Goal: Information Seeking & Learning: Check status

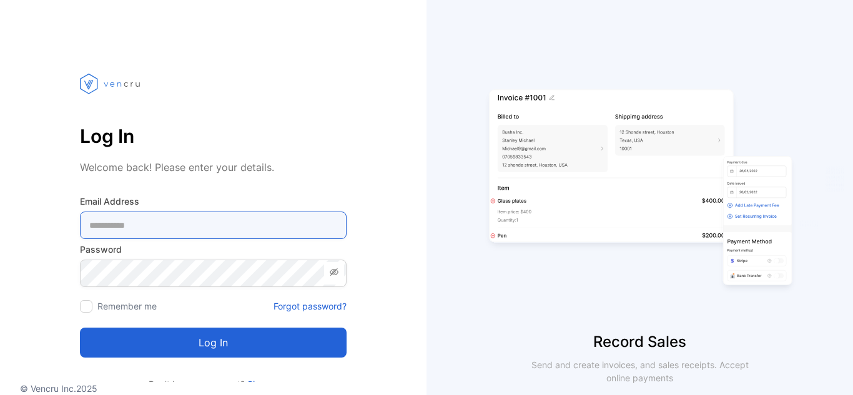
click at [187, 224] on Address-inputemail "email" at bounding box center [213, 225] width 267 height 27
type Address-inputemail "**********"
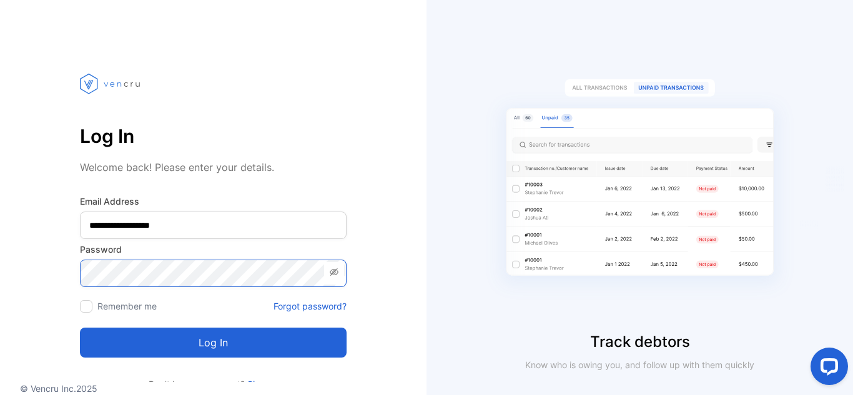
click at [80, 328] on button "Log in" at bounding box center [213, 343] width 267 height 30
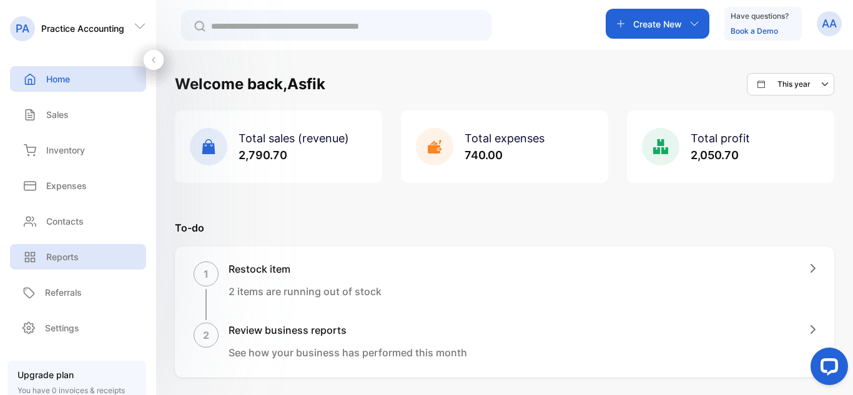
click at [75, 262] on p "Reports" at bounding box center [62, 256] width 32 height 13
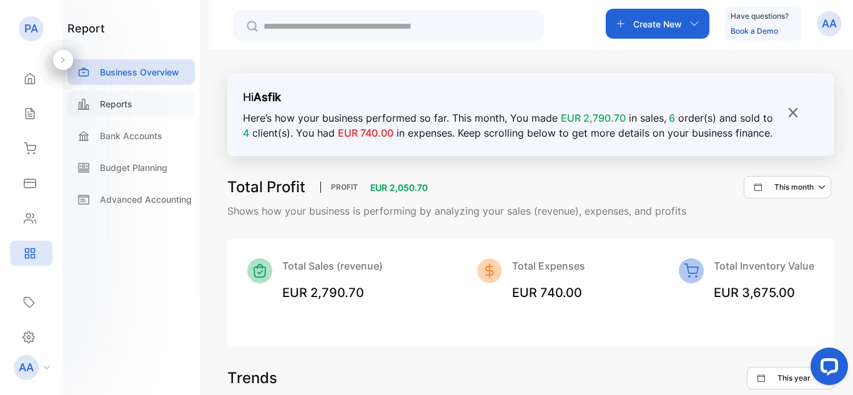
click at [144, 112] on div "Reports" at bounding box center [130, 104] width 127 height 26
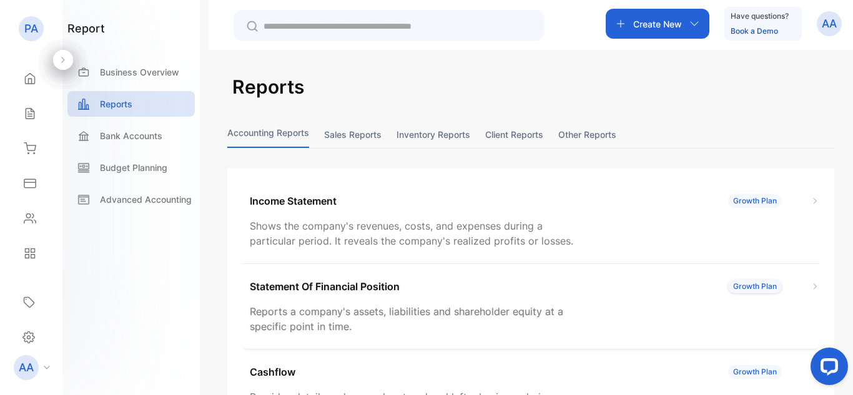
click at [353, 284] on p "Statement Of Financial Position" at bounding box center [325, 286] width 150 height 15
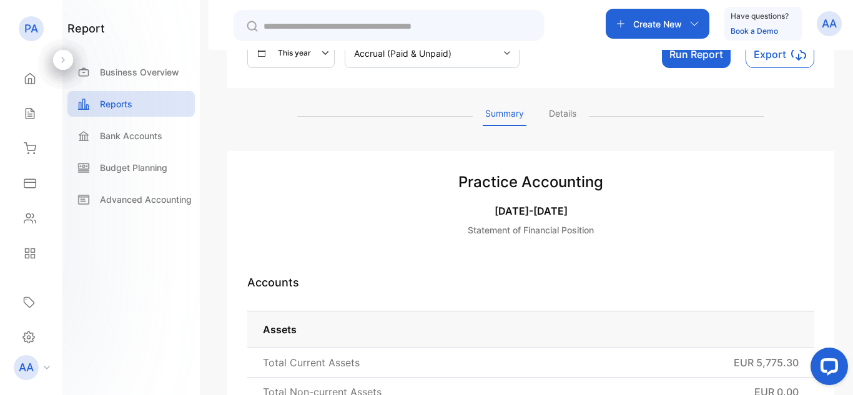
scroll to position [62, 0]
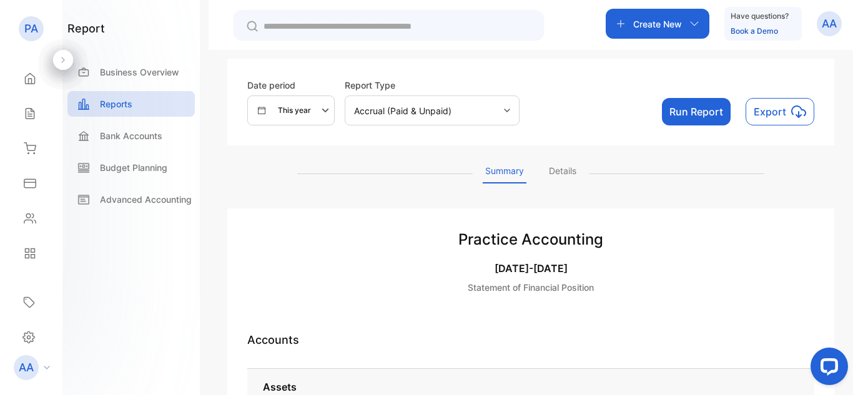
click at [302, 106] on p "This year" at bounding box center [294, 110] width 33 height 11
click at [293, 178] on p "This month" at bounding box center [290, 177] width 39 height 11
click at [494, 109] on div "Accrual (Paid & Unpaid)" at bounding box center [432, 111] width 175 height 30
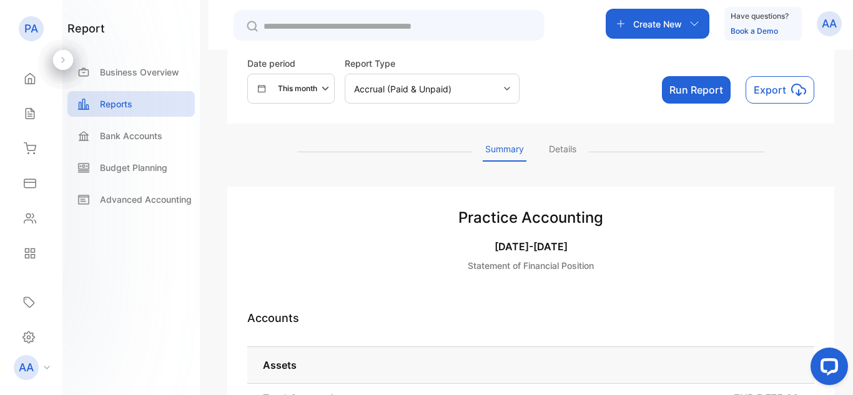
scroll to position [84, 0]
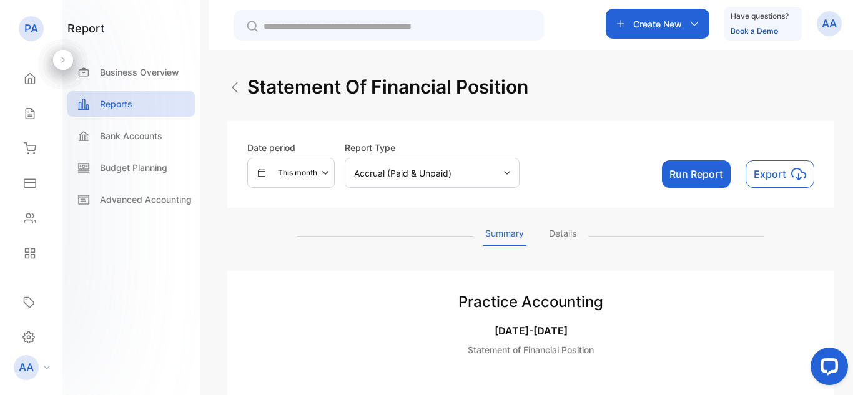
click at [564, 232] on p "Details" at bounding box center [562, 236] width 32 height 19
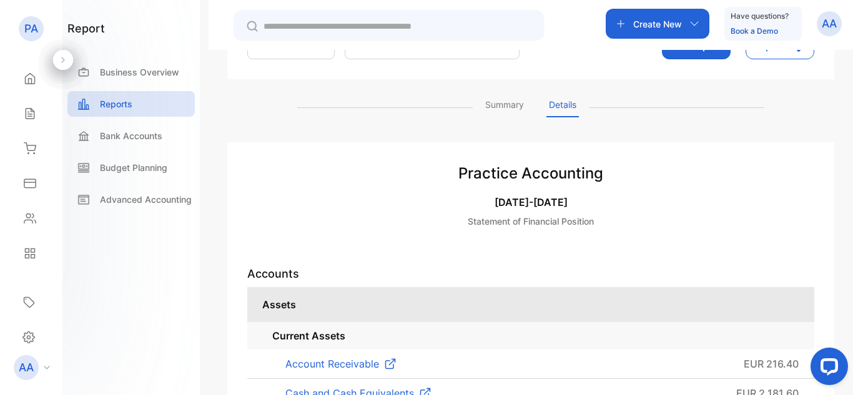
scroll to position [125, 0]
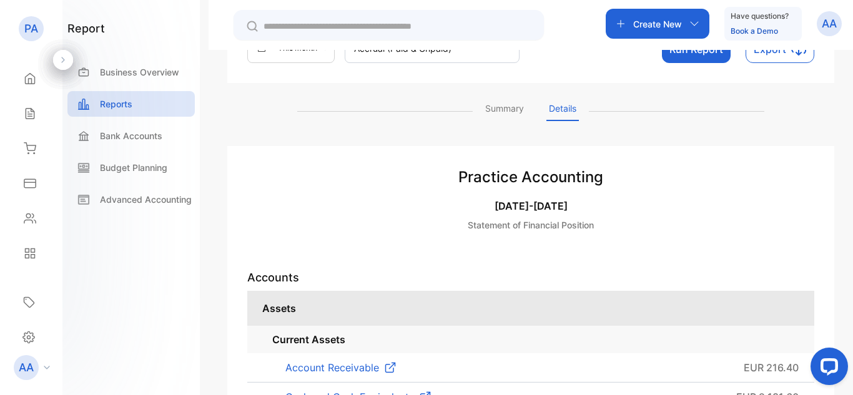
click at [505, 110] on p "Summary" at bounding box center [505, 111] width 44 height 19
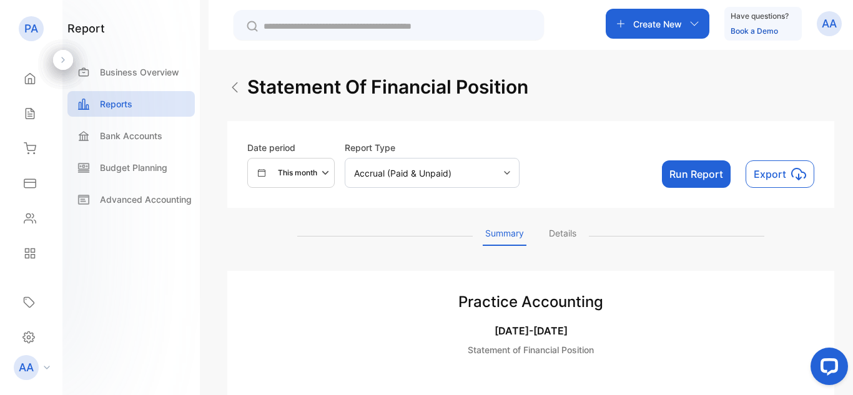
click at [785, 175] on button "Export" at bounding box center [780, 173] width 69 height 27
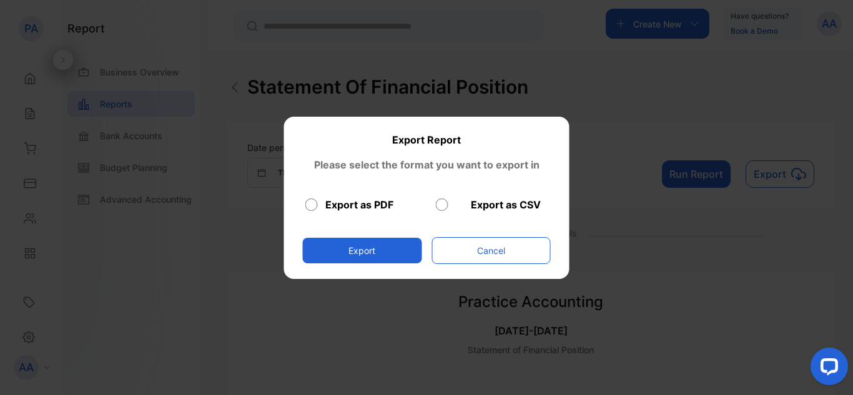
click at [352, 242] on button "Export" at bounding box center [362, 251] width 119 height 26
